Goal: Task Accomplishment & Management: Manage account settings

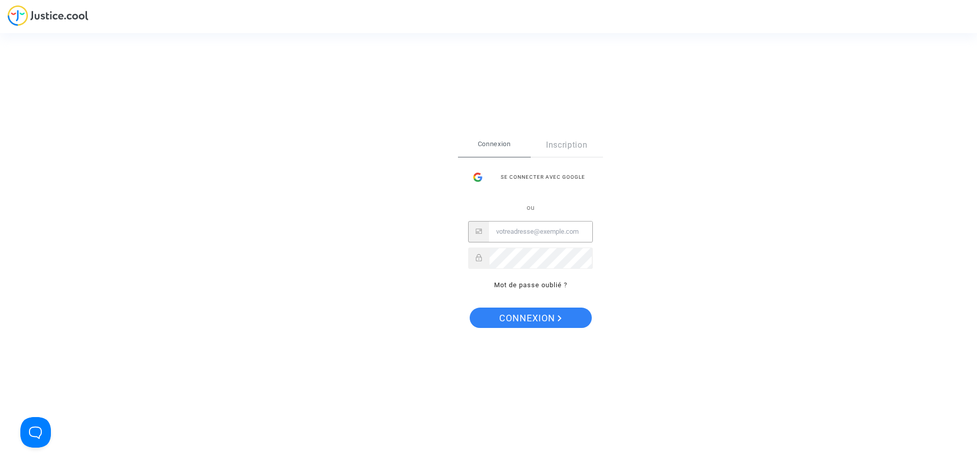
click at [518, 238] on input "Email" at bounding box center [540, 231] width 103 height 20
paste input "imitxelena@reclamapormi.com"
type input "imitxelena@reclamapormi.com"
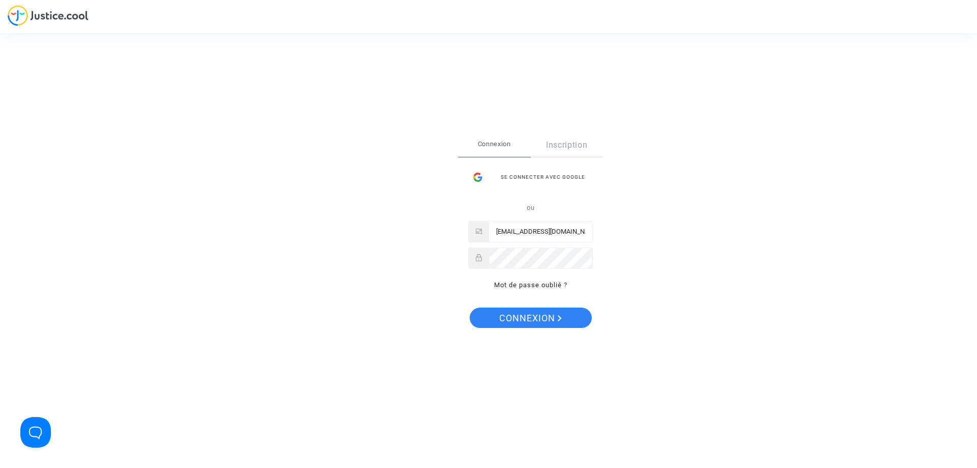
click at [507, 335] on div "Se connecter Connexion Inscription Se connecter avec Google ou imitxelena@recla…" at bounding box center [489, 234] width 102 height 242
click at [517, 322] on span "Connexion" at bounding box center [530, 317] width 63 height 21
